Goal: Check status: Check status

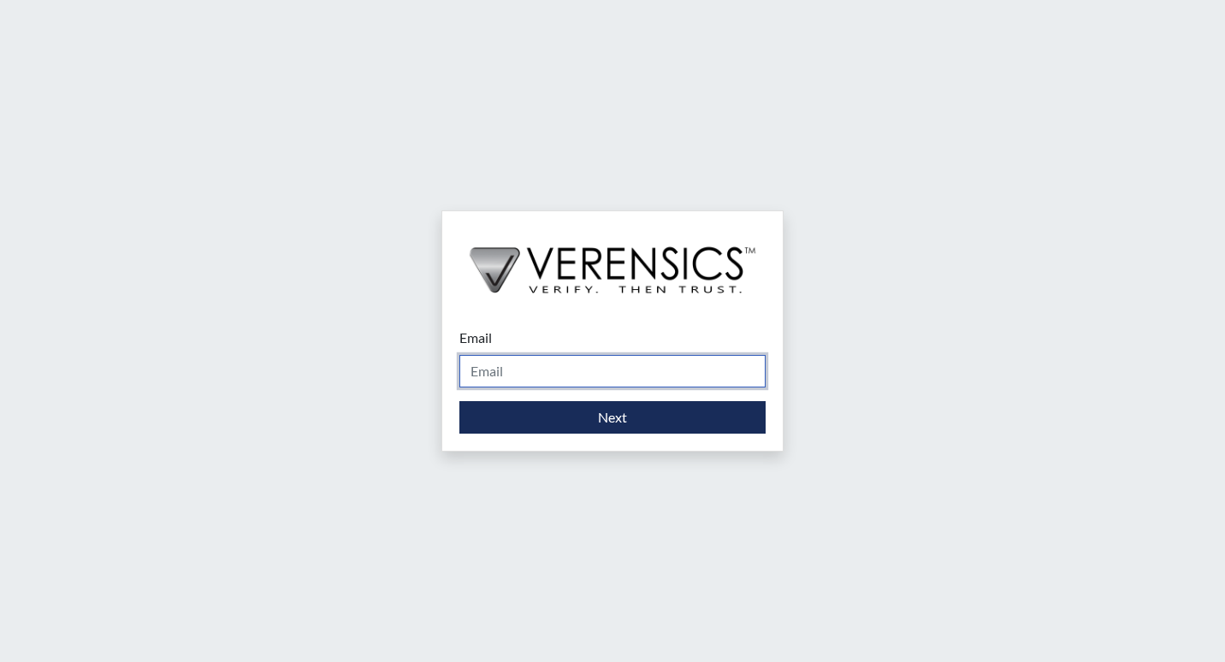
click at [528, 368] on input "Email" at bounding box center [612, 371] width 306 height 33
click at [517, 374] on input "Email" at bounding box center [612, 371] width 306 height 33
click at [971, 214] on div "Email Please provide your email address. Next" at bounding box center [612, 331] width 1225 height 662
click at [552, 370] on input "Email" at bounding box center [612, 371] width 306 height 33
type input "[PERSON_NAME][EMAIL_ADDRESS][DOMAIN_NAME]"
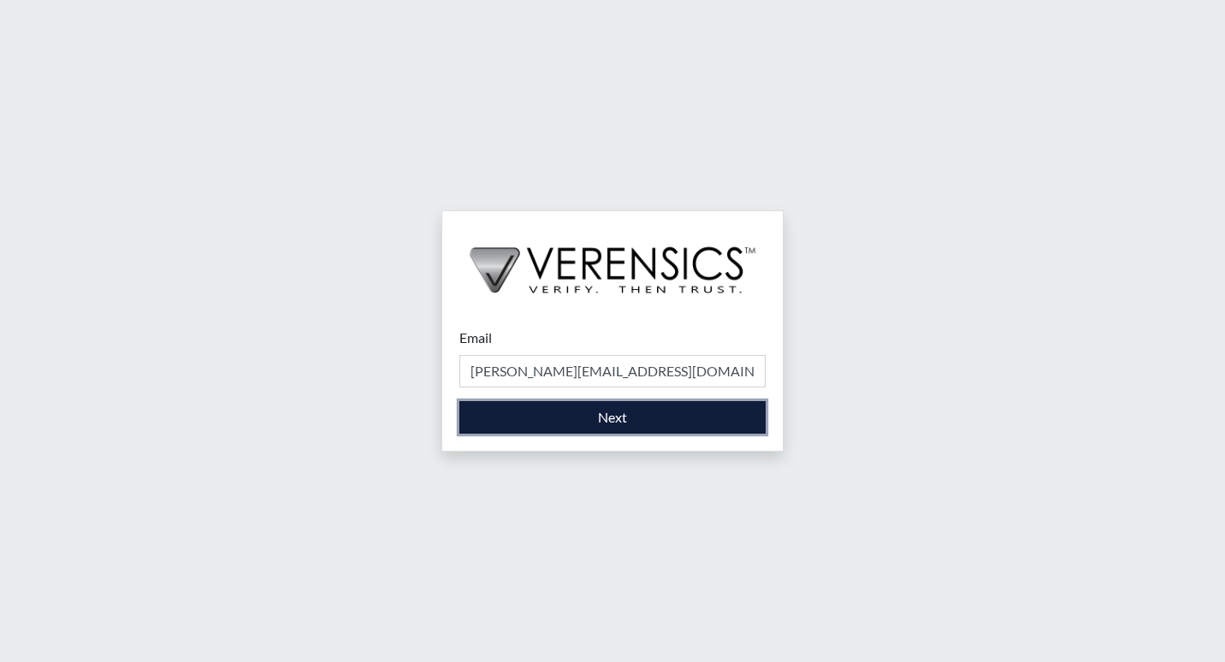
click at [579, 423] on button "Next" at bounding box center [612, 417] width 306 height 33
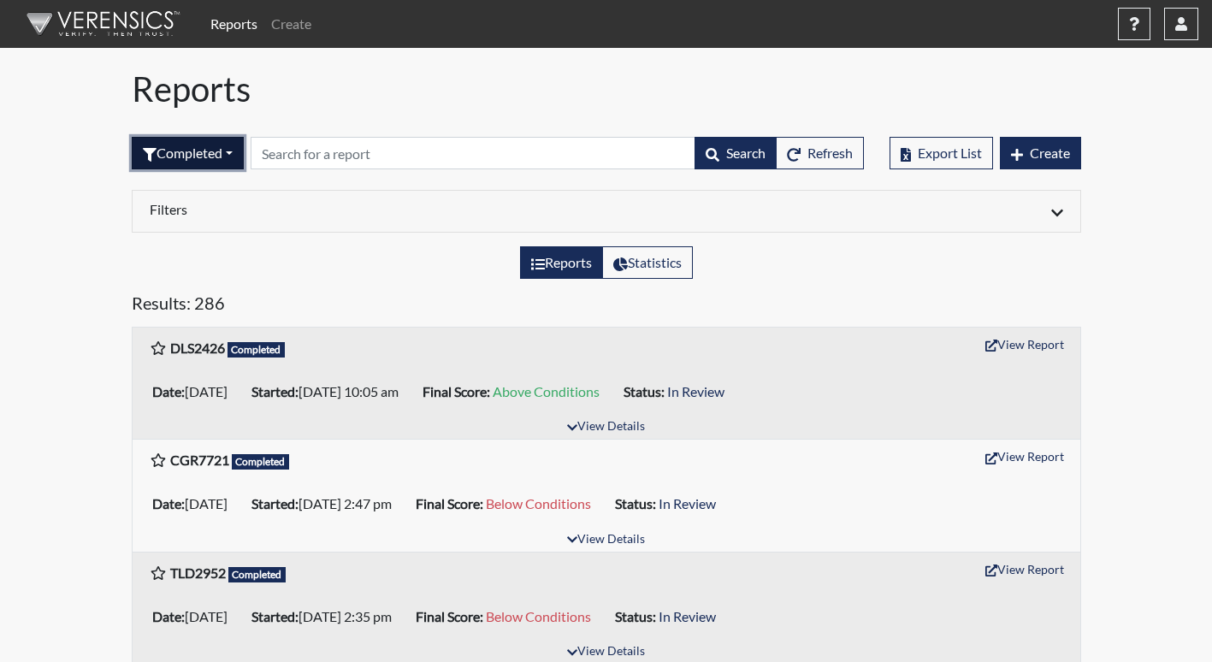
click at [227, 159] on button "Completed" at bounding box center [188, 153] width 112 height 33
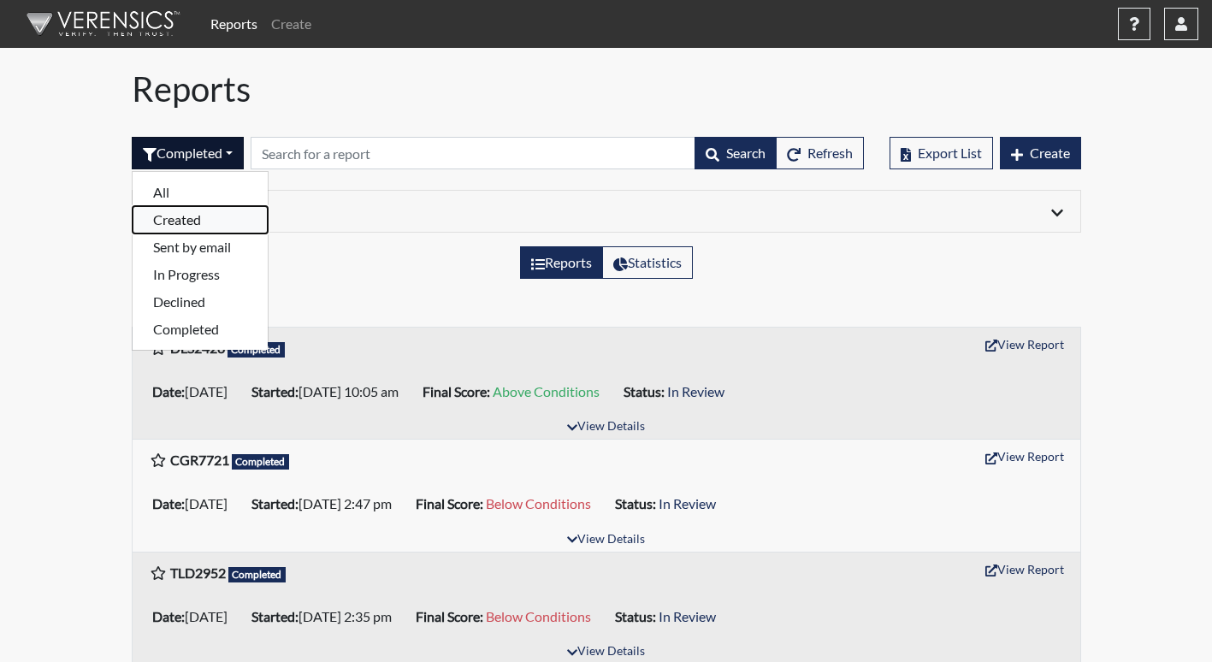
click at [209, 220] on button "Created" at bounding box center [200, 219] width 135 height 27
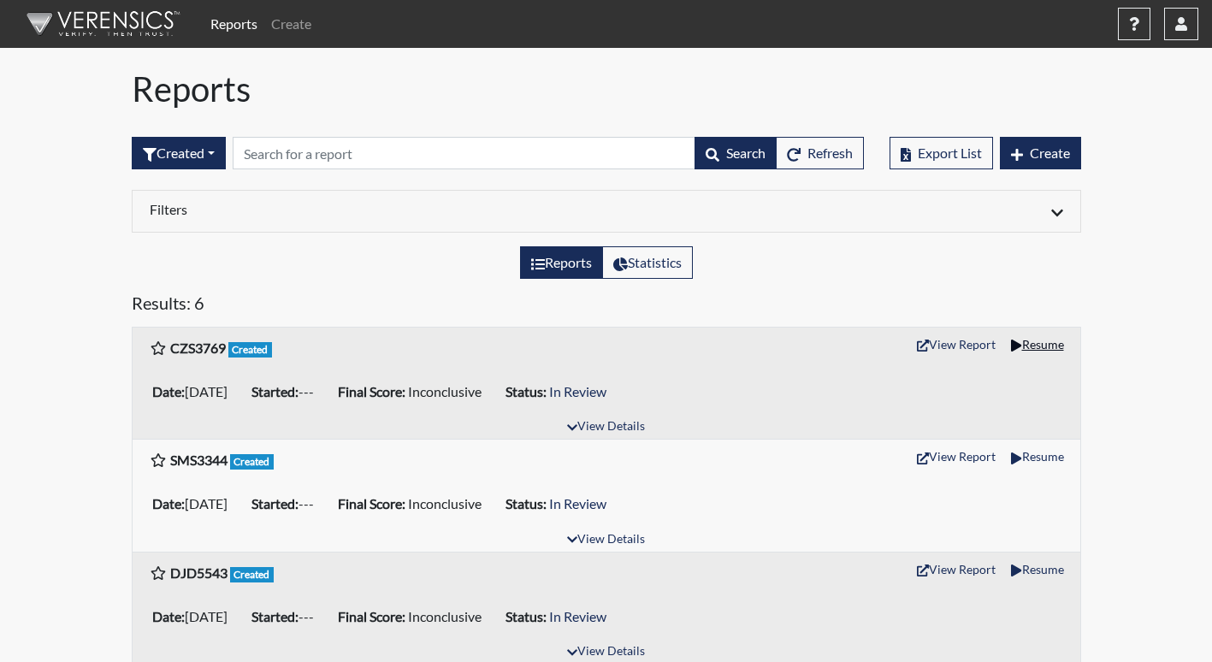
click at [1036, 346] on button "Resume" at bounding box center [1037, 344] width 68 height 27
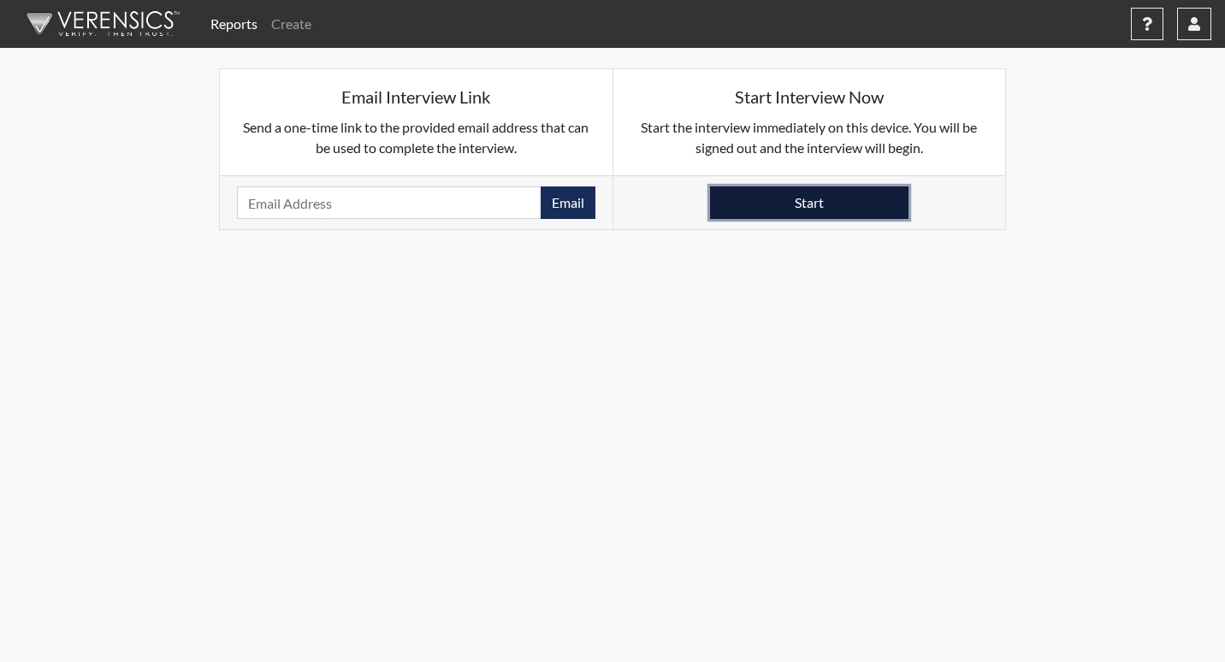
click at [801, 194] on button "Start" at bounding box center [809, 202] width 198 height 33
